Goal: Navigation & Orientation: Find specific page/section

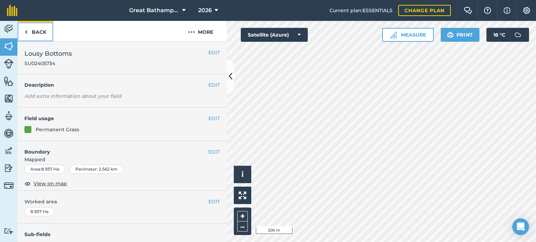
click at [39, 37] on link "Back" at bounding box center [35, 31] width 36 height 21
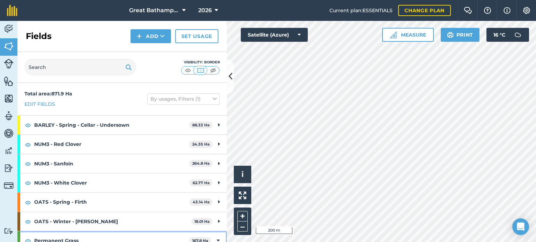
click at [98, 234] on strong "Permanent Grass" at bounding box center [111, 240] width 155 height 19
click at [219, 240] on icon at bounding box center [219, 241] width 2 height 8
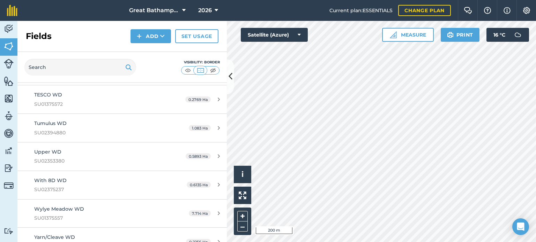
scroll to position [3198, 0]
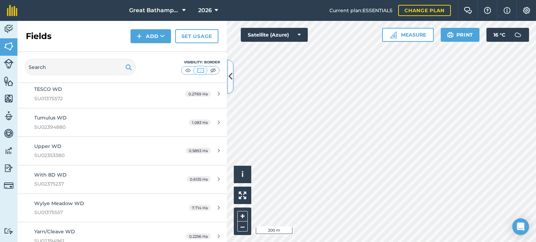
click at [229, 74] on icon at bounding box center [230, 77] width 4 height 12
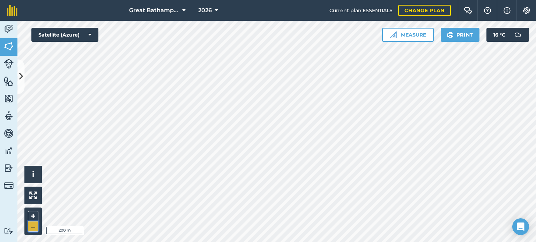
click at [35, 227] on button "–" at bounding box center [33, 227] width 10 height 10
